Goal: Entertainment & Leisure: Consume media (video, audio)

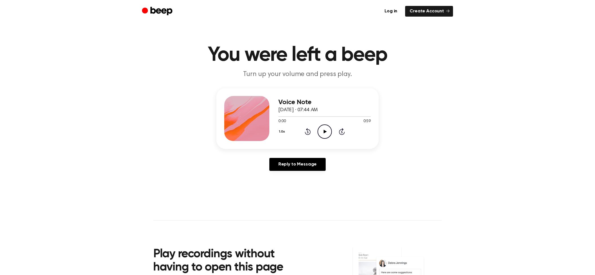
click at [321, 132] on icon "Play Audio" at bounding box center [324, 131] width 14 height 14
click at [329, 132] on icon "Play Audio" at bounding box center [324, 131] width 14 height 14
click at [340, 131] on icon "Skip 5 seconds" at bounding box center [342, 131] width 6 height 7
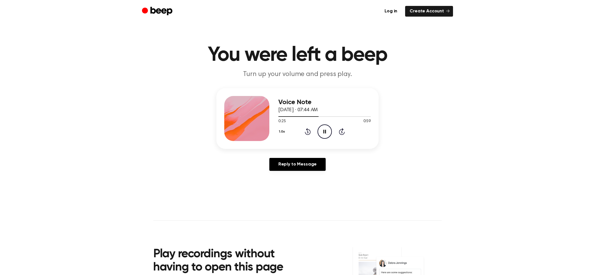
click at [308, 133] on icon at bounding box center [307, 132] width 1 height 2
click at [308, 134] on icon "Rewind 5 seconds" at bounding box center [307, 131] width 6 height 7
click at [342, 132] on icon "Skip 5 seconds" at bounding box center [342, 131] width 6 height 7
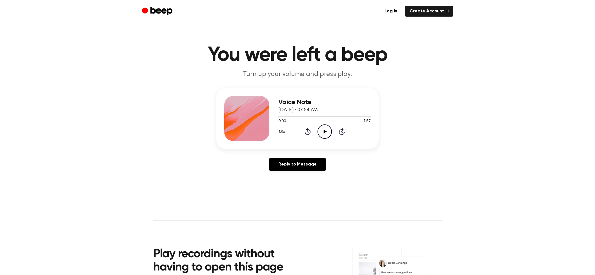
drag, startPoint x: 321, startPoint y: 132, endPoint x: 313, endPoint y: 134, distance: 8.3
click at [321, 132] on icon "Play Audio" at bounding box center [324, 131] width 14 height 14
